Goal: Task Accomplishment & Management: Use online tool/utility

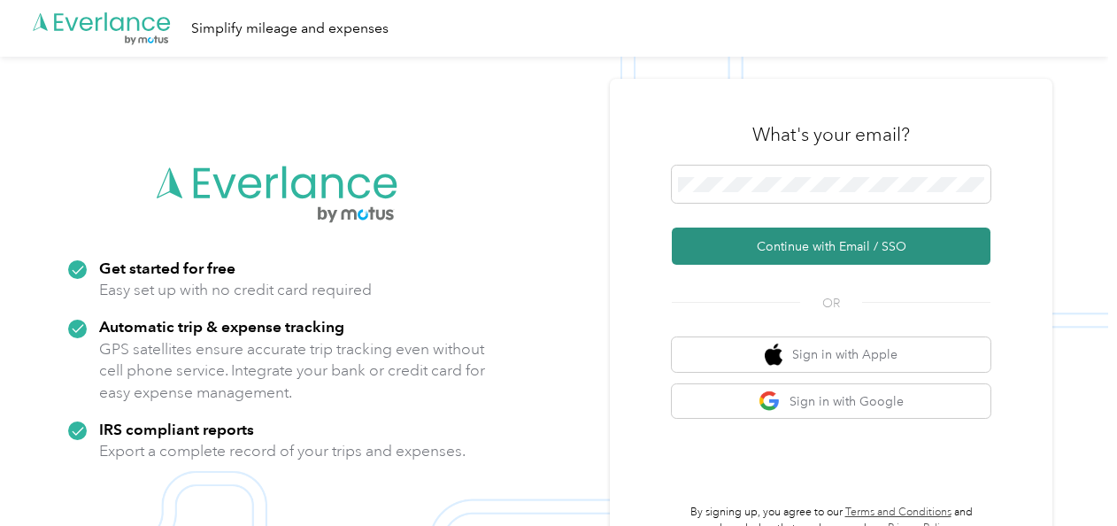
click at [817, 253] on button "Continue with Email / SSO" at bounding box center [831, 245] width 319 height 37
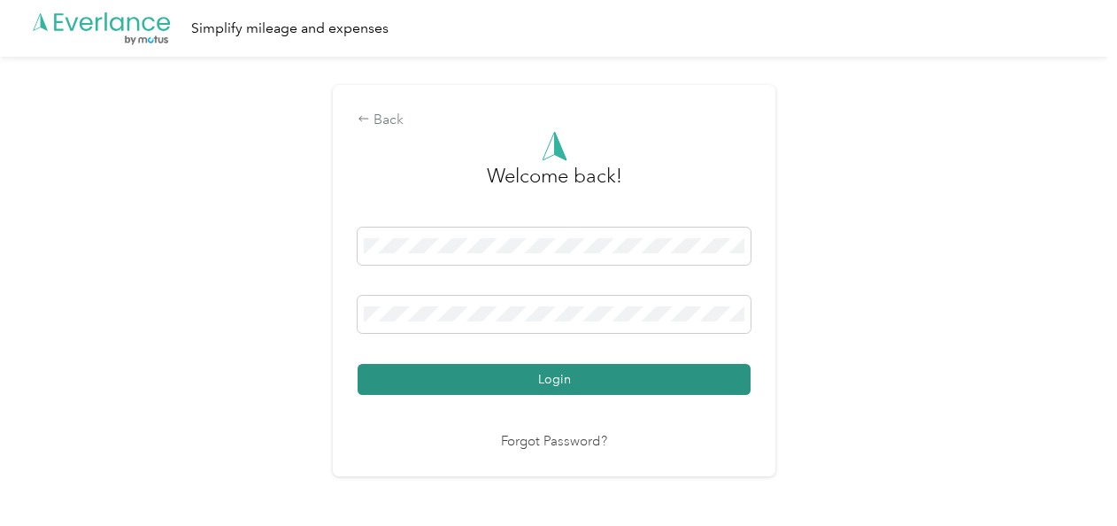
click at [575, 379] on button "Login" at bounding box center [554, 379] width 393 height 31
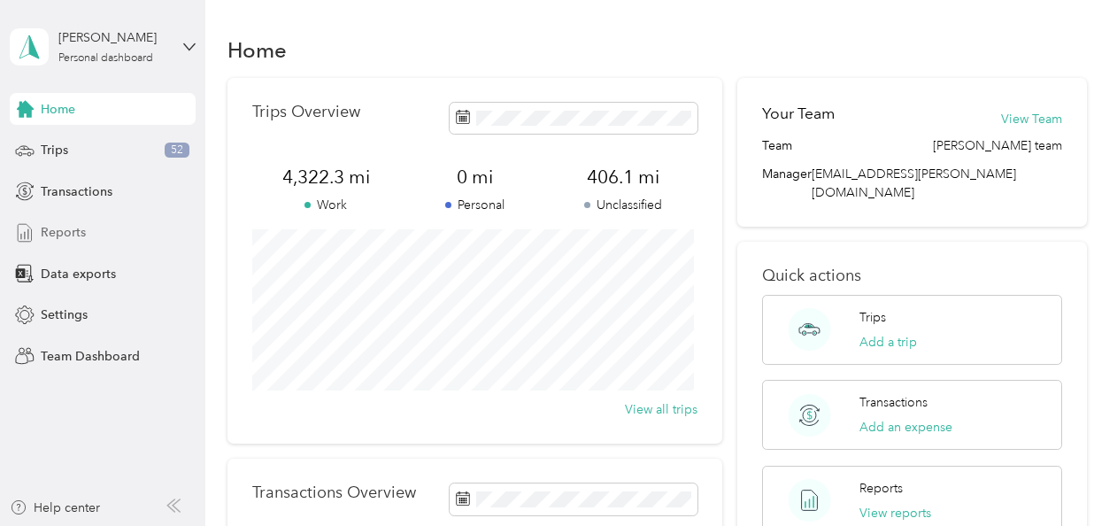
click at [62, 235] on span "Reports" at bounding box center [63, 232] width 45 height 19
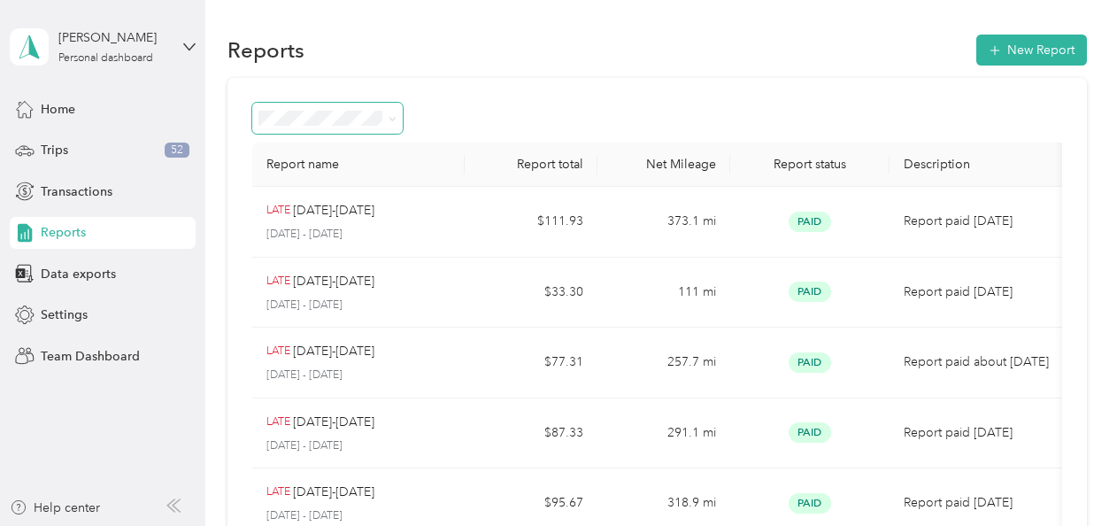
click at [396, 117] on icon at bounding box center [393, 119] width 8 height 8
click at [336, 145] on div "All Reports" at bounding box center [319, 149] width 108 height 19
click at [989, 50] on icon "button" at bounding box center [994, 50] width 11 height 11
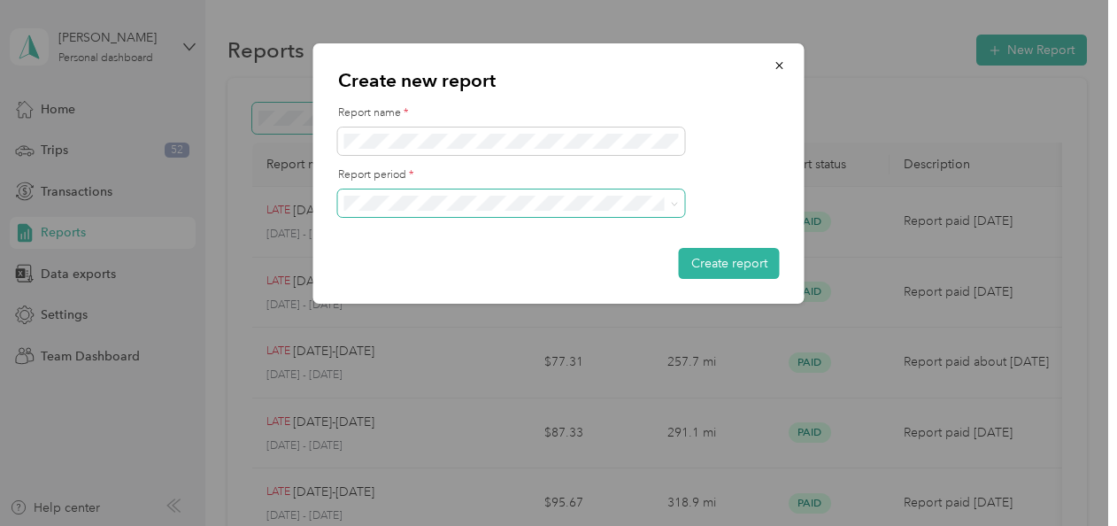
click at [669, 204] on span at bounding box center [672, 203] width 14 height 12
click at [674, 202] on icon at bounding box center [675, 204] width 8 height 8
click at [556, 382] on div "[DATE] - [DATE]" at bounding box center [511, 379] width 322 height 19
click at [748, 260] on button "Create report" at bounding box center [729, 263] width 101 height 31
